Goal: Information Seeking & Learning: Learn about a topic

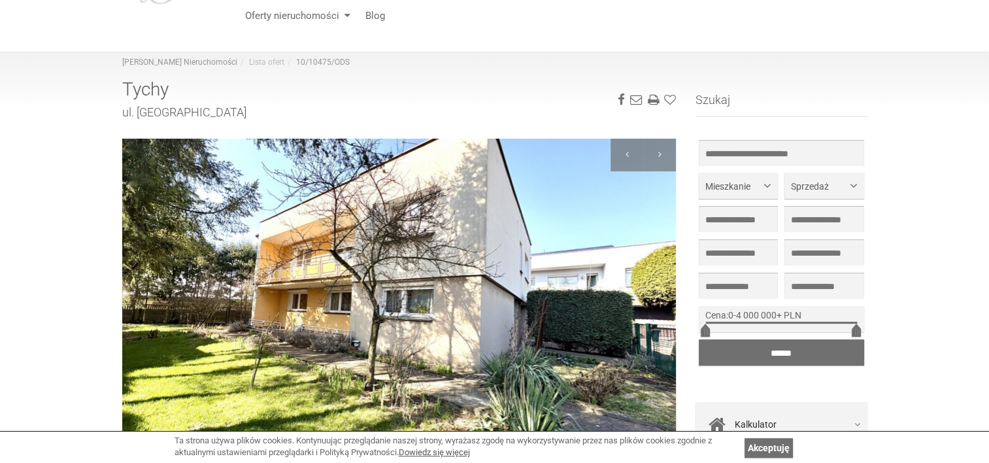
scroll to position [156, 0]
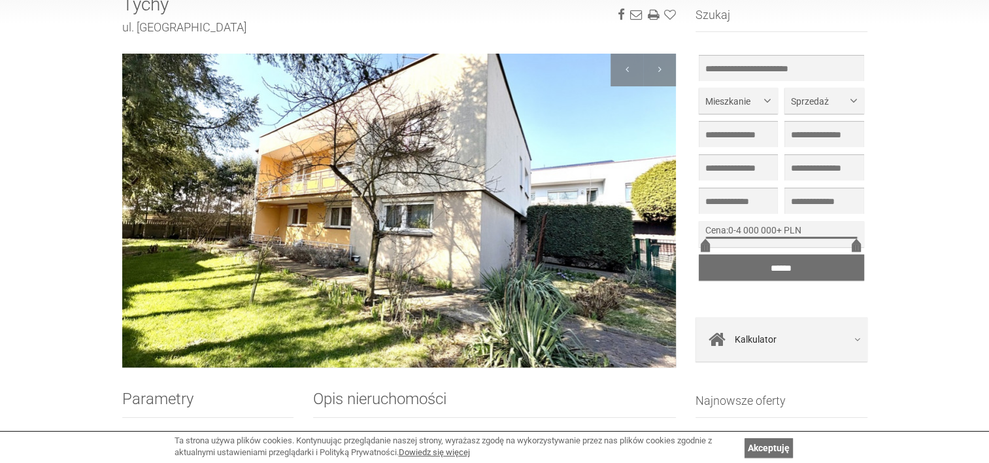
click at [659, 211] on img at bounding box center [399, 211] width 555 height 314
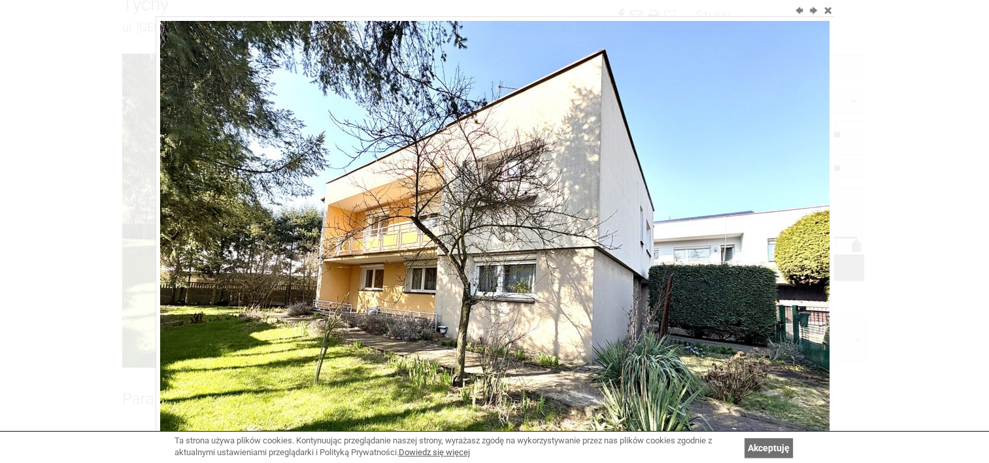
click at [764, 225] on img at bounding box center [495, 272] width 670 height 502
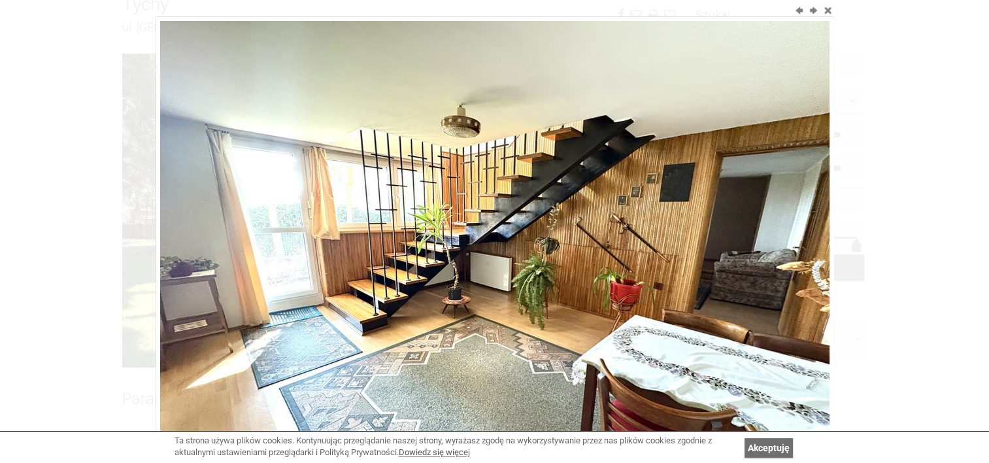
click at [789, 228] on img at bounding box center [495, 272] width 670 height 502
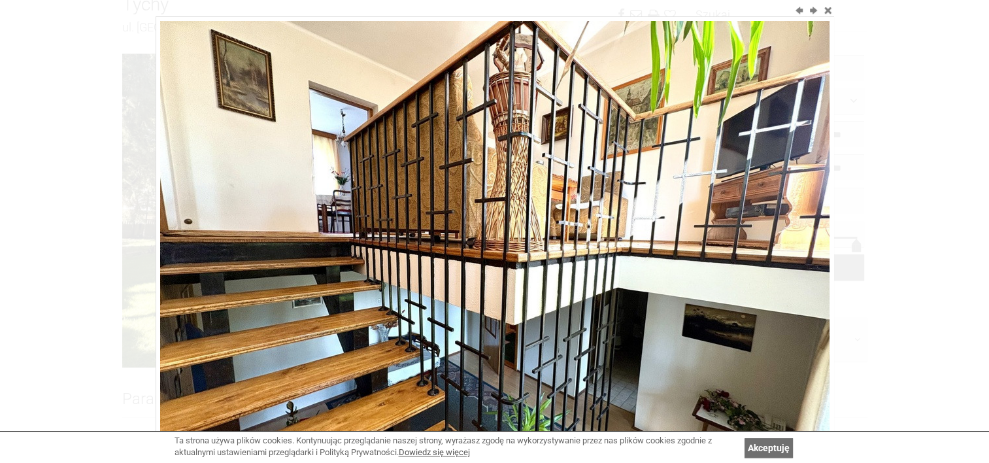
click at [789, 229] on img at bounding box center [495, 272] width 670 height 502
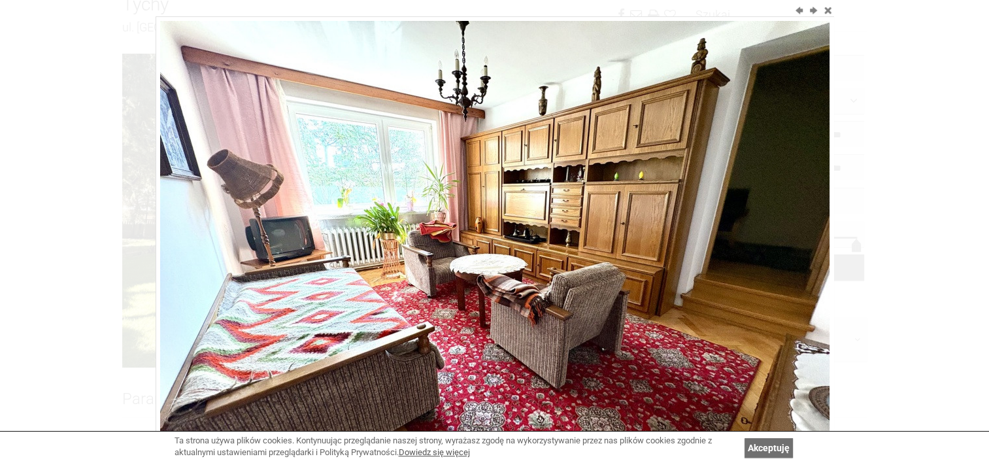
click at [788, 229] on img at bounding box center [495, 272] width 670 height 502
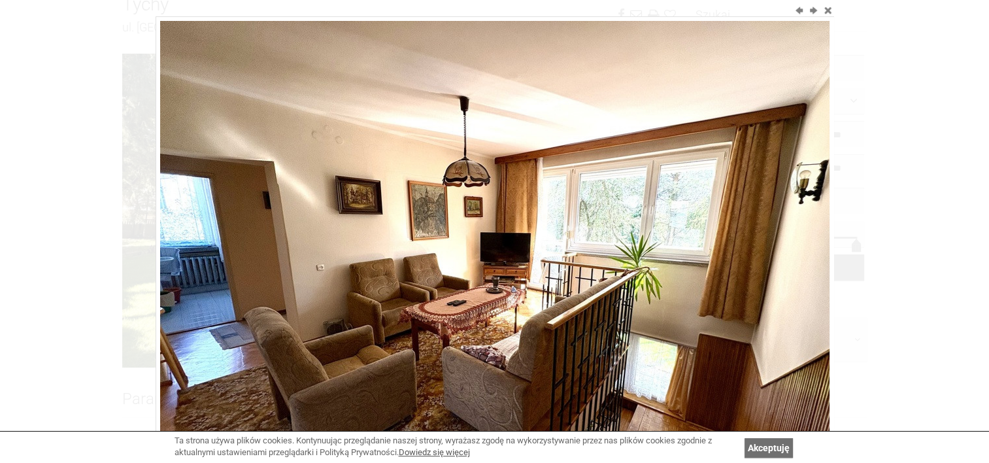
click at [788, 229] on img at bounding box center [495, 272] width 670 height 502
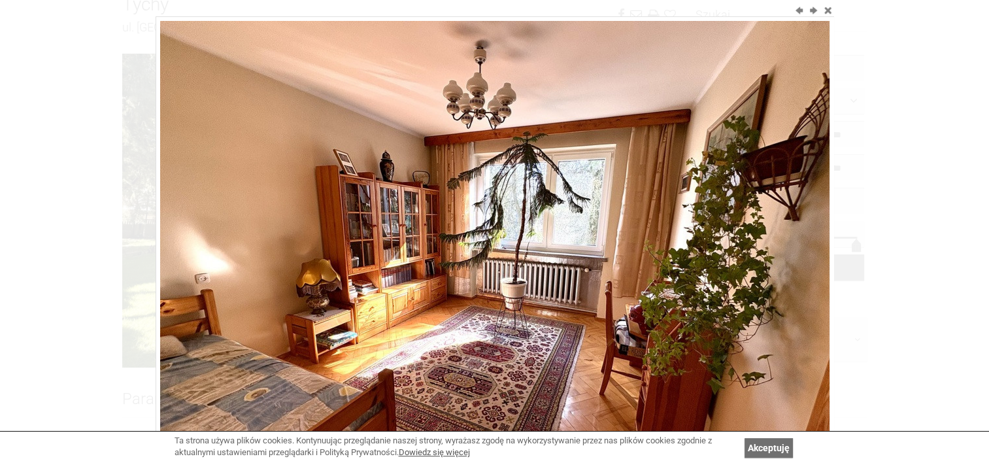
click at [788, 229] on img at bounding box center [495, 272] width 670 height 502
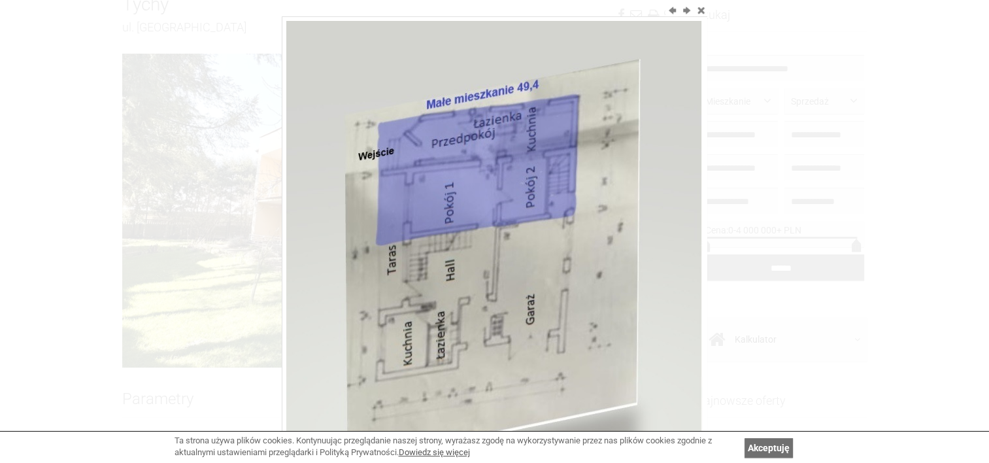
click at [788, 229] on div at bounding box center [494, 231] width 989 height 463
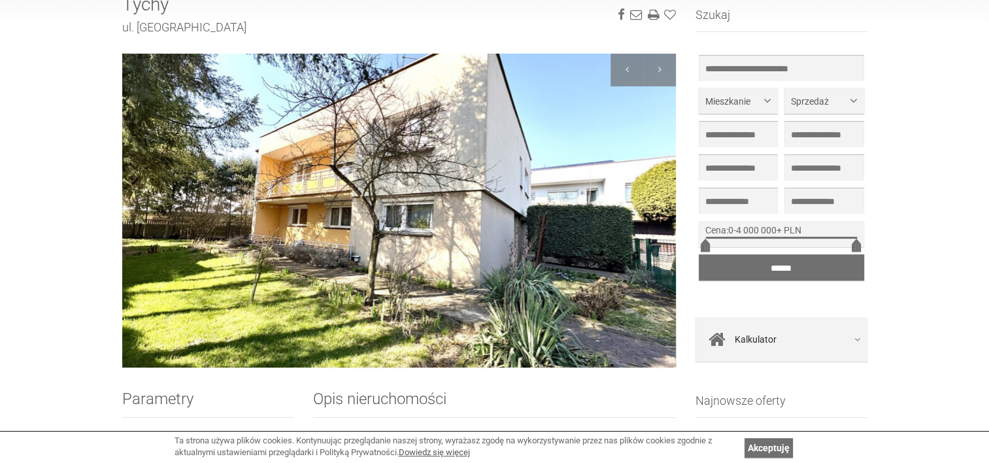
scroll to position [133, 0]
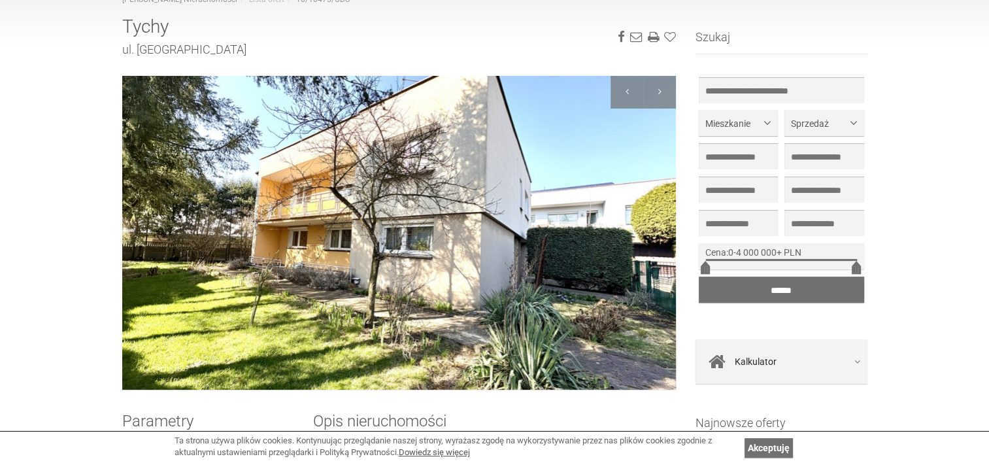
click at [575, 248] on img at bounding box center [399, 233] width 555 height 314
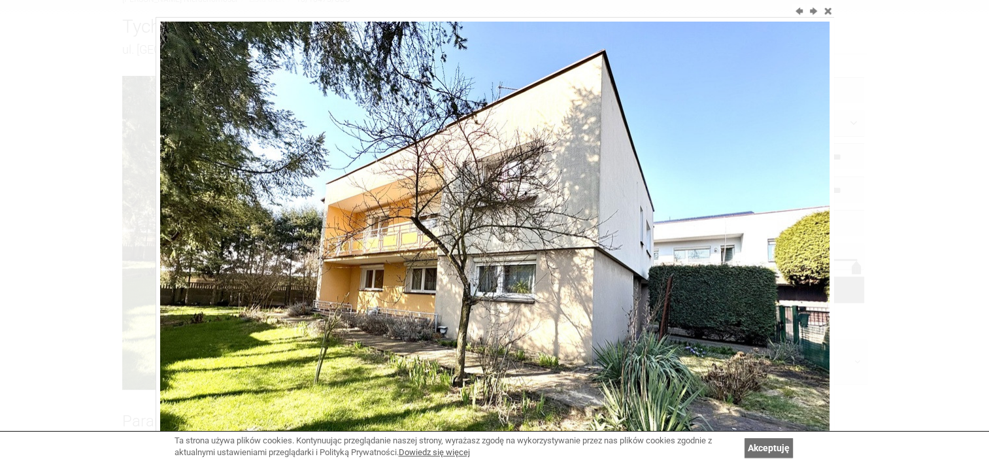
click at [575, 248] on img at bounding box center [495, 273] width 670 height 502
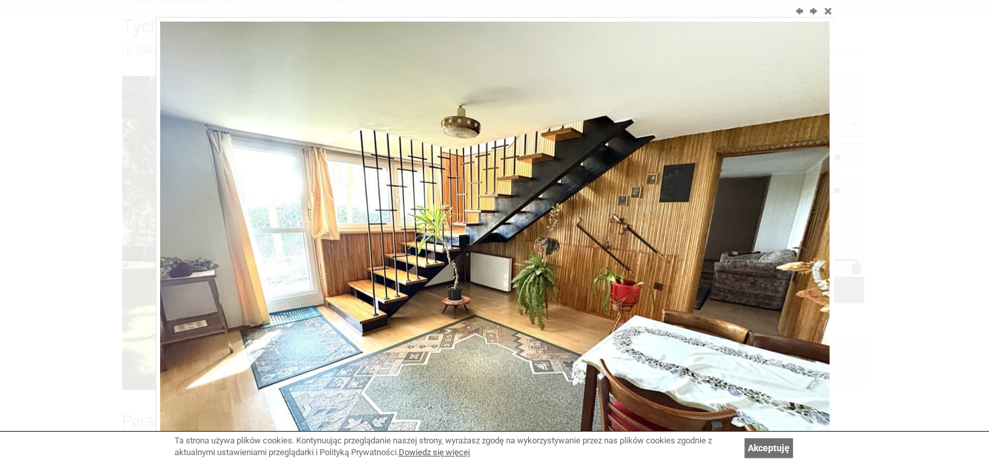
click at [575, 248] on img at bounding box center [495, 273] width 670 height 502
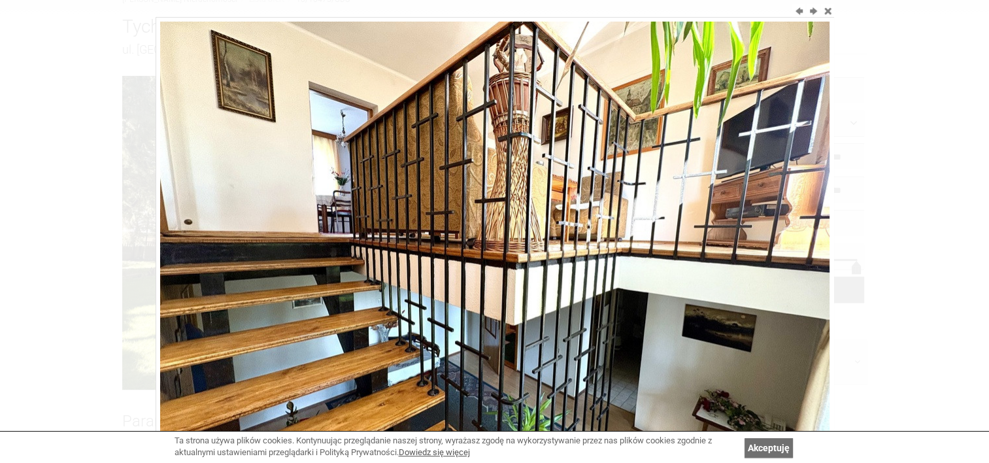
click at [575, 248] on img at bounding box center [495, 273] width 670 height 502
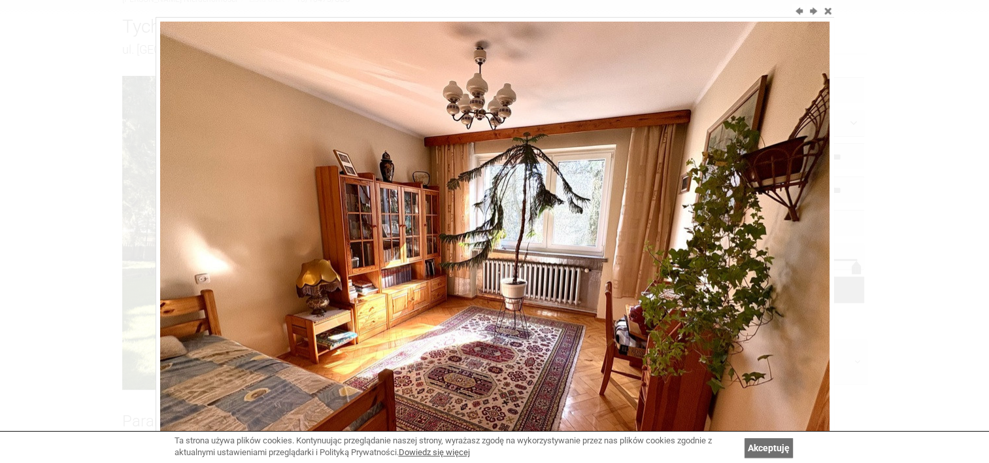
click at [575, 248] on img at bounding box center [495, 273] width 670 height 502
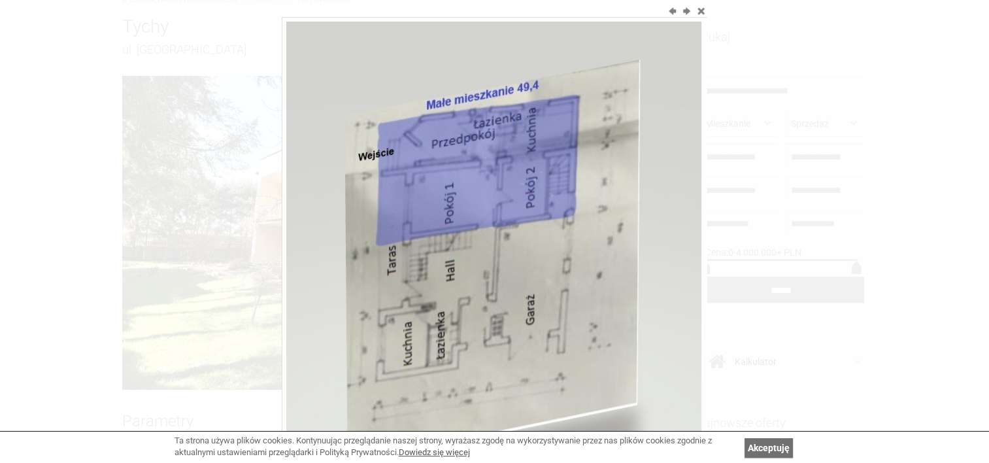
click at [575, 248] on img at bounding box center [494, 263] width 417 height 483
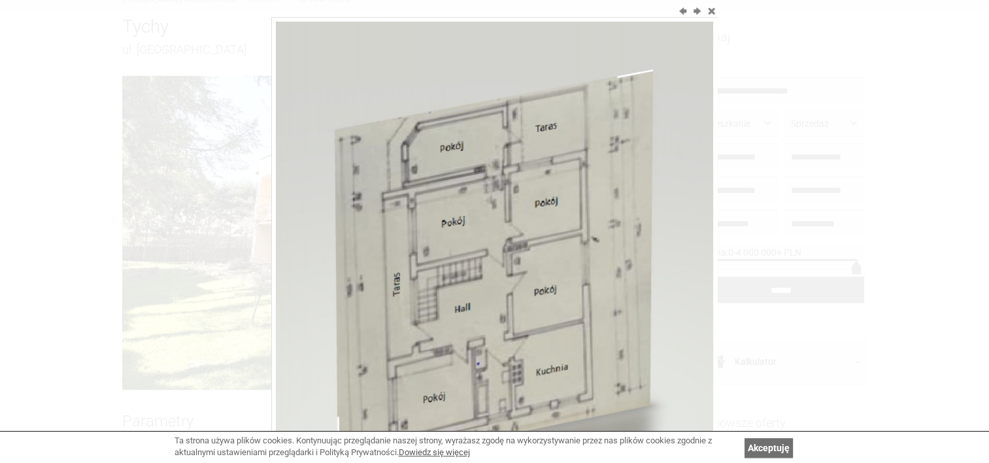
click at [575, 248] on img at bounding box center [494, 261] width 437 height 478
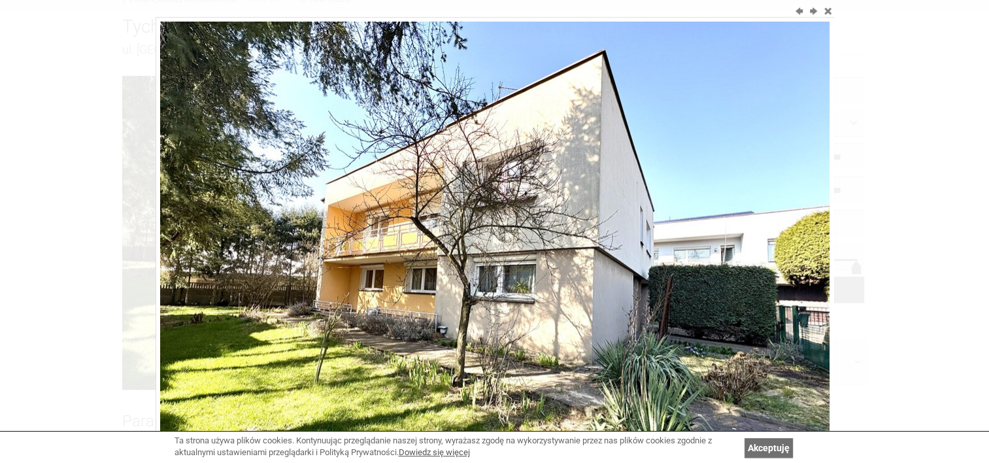
click at [575, 248] on img at bounding box center [495, 273] width 670 height 502
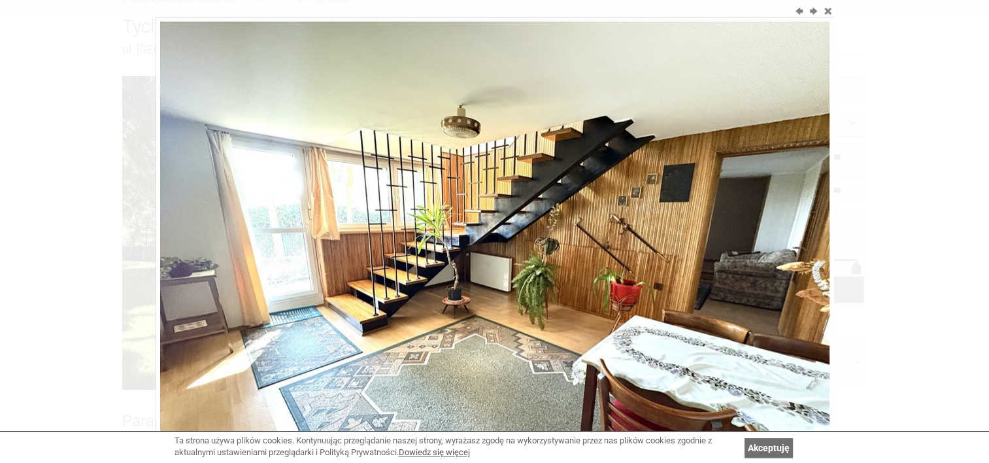
click at [575, 248] on img at bounding box center [495, 273] width 670 height 502
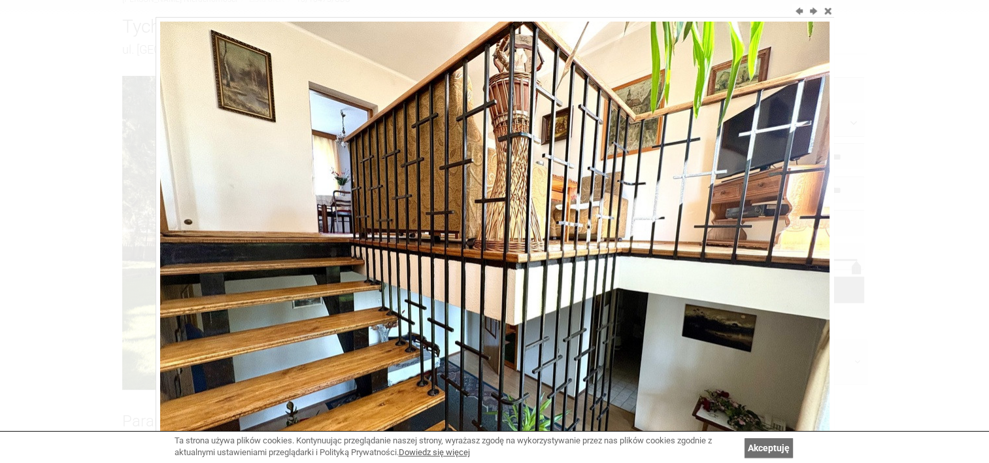
click at [575, 248] on img at bounding box center [495, 273] width 670 height 502
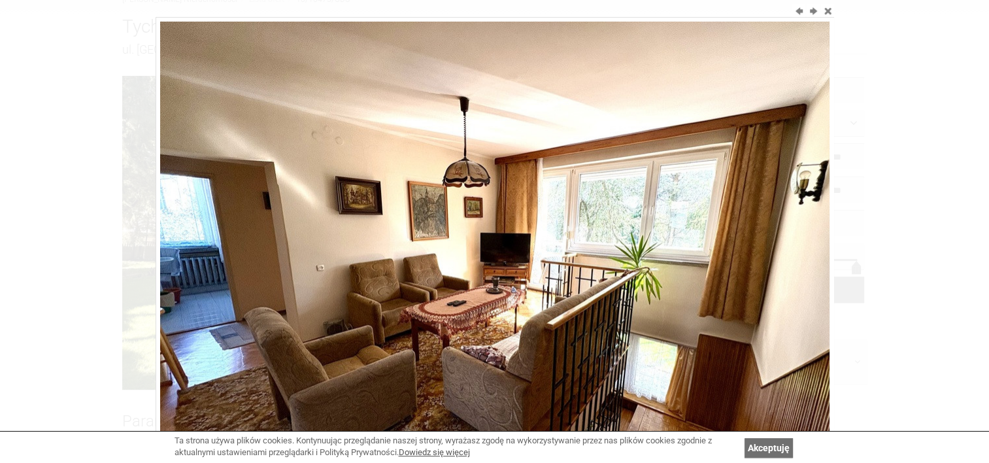
click at [575, 248] on img at bounding box center [495, 273] width 670 height 502
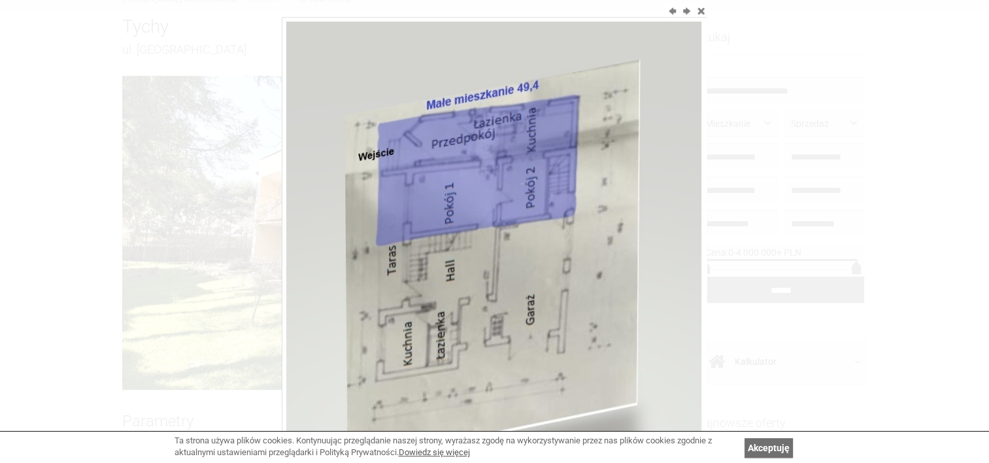
click at [575, 248] on img at bounding box center [494, 263] width 417 height 483
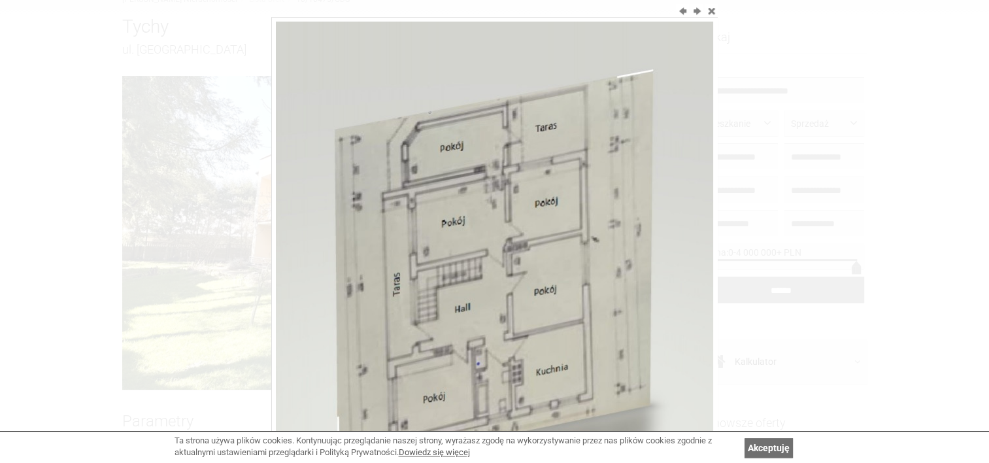
click at [575, 248] on img at bounding box center [494, 261] width 437 height 478
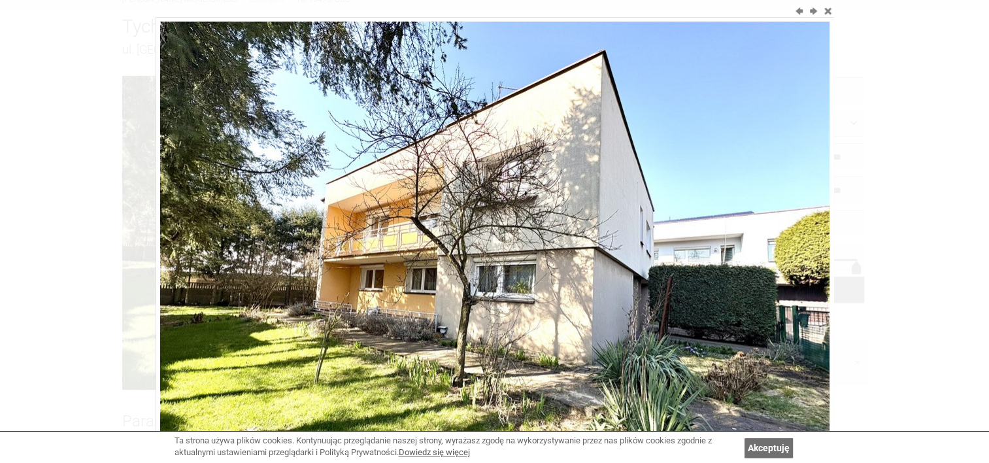
click at [575, 248] on img at bounding box center [495, 273] width 670 height 502
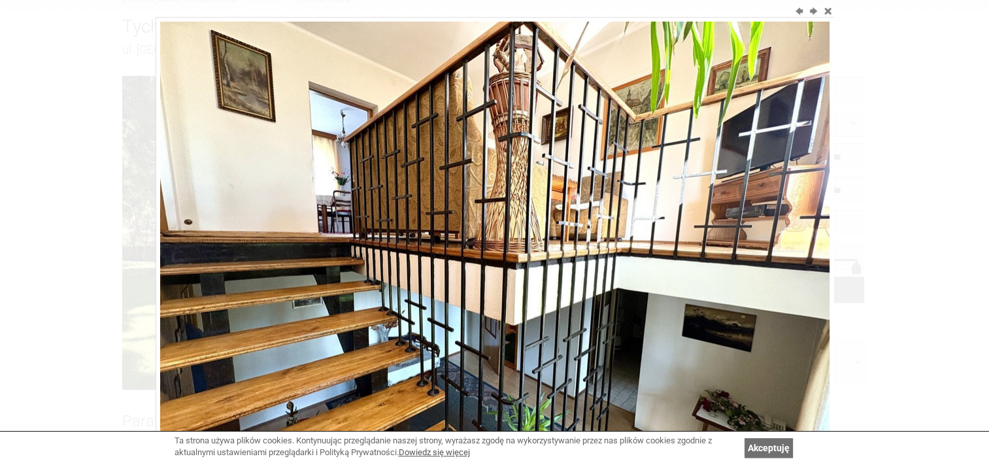
click at [575, 248] on img at bounding box center [495, 273] width 670 height 502
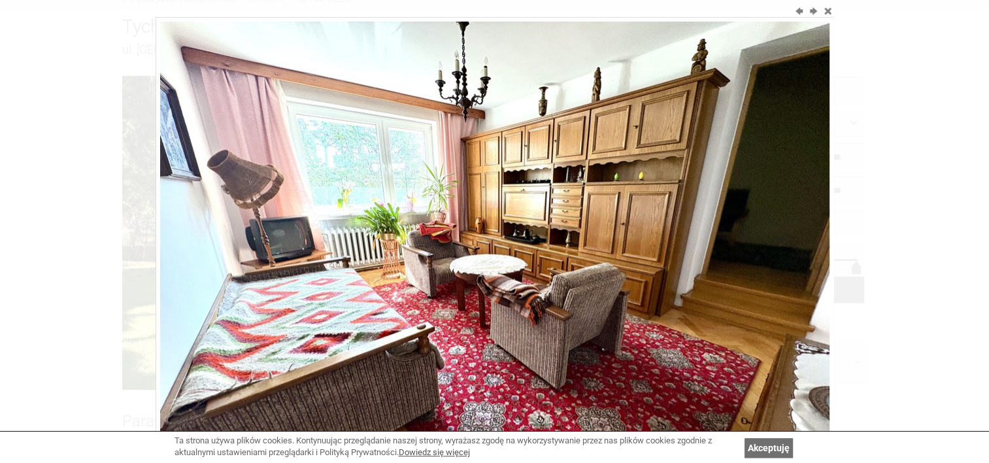
click at [575, 248] on img at bounding box center [495, 273] width 670 height 502
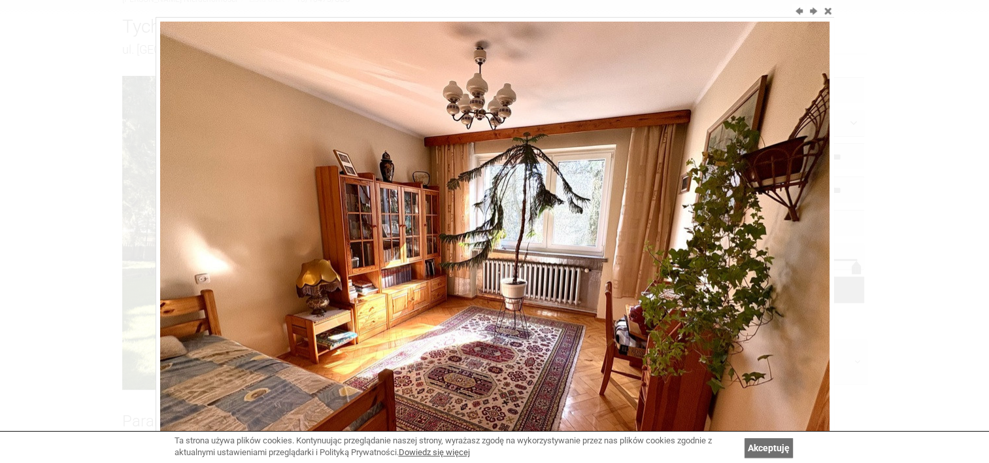
click at [575, 248] on img at bounding box center [495, 273] width 670 height 502
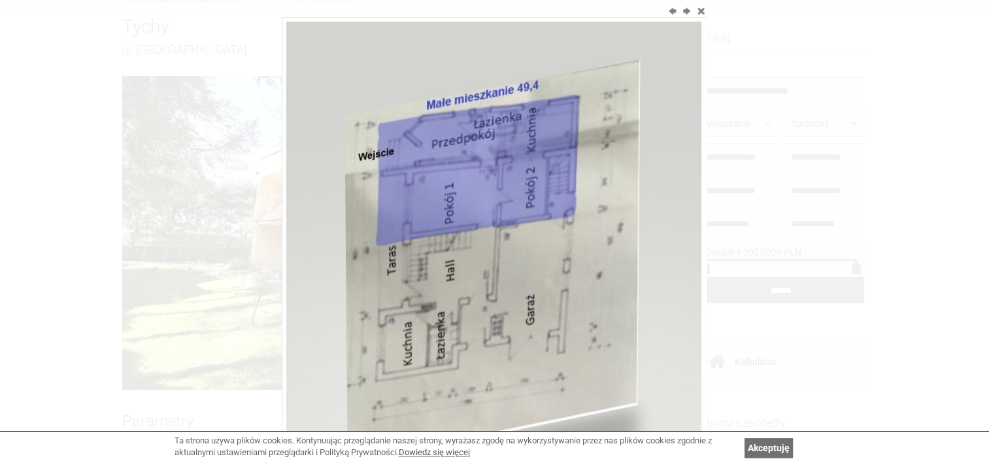
click at [575, 248] on img at bounding box center [494, 263] width 417 height 483
